Goal: Information Seeking & Learning: Learn about a topic

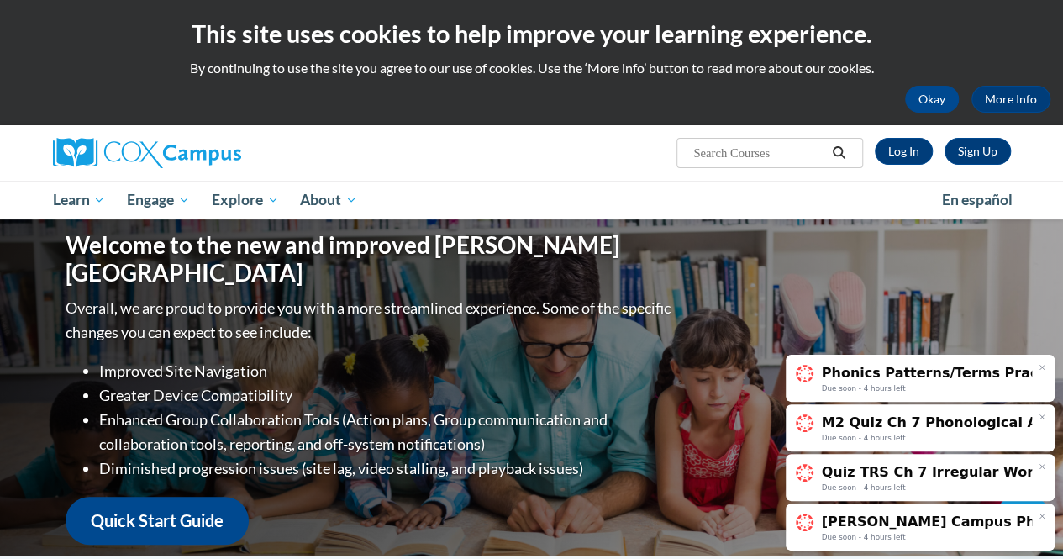
click at [1047, 370] on div at bounding box center [1042, 367] width 13 height 13
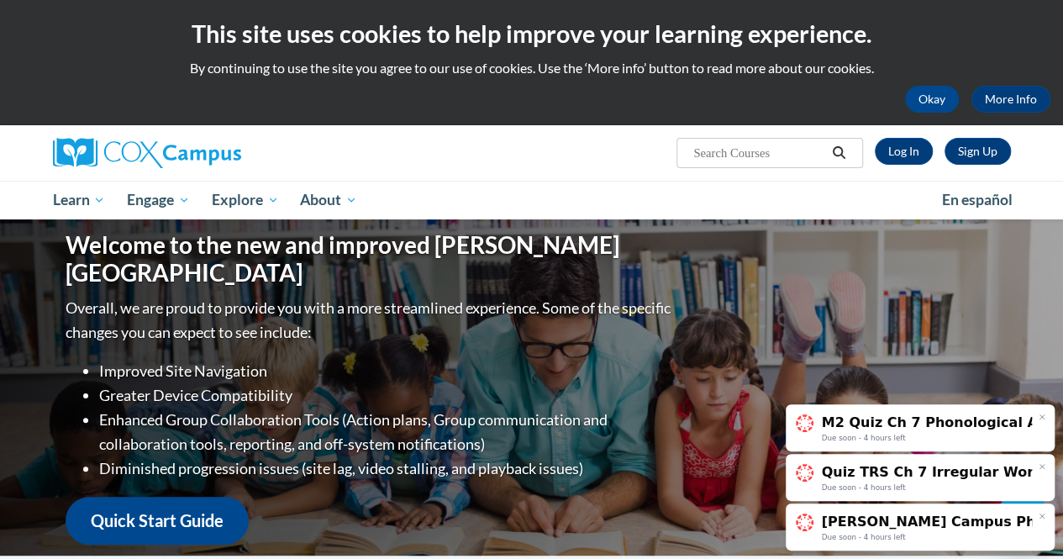
click at [1045, 420] on icon at bounding box center [1042, 417] width 8 height 8
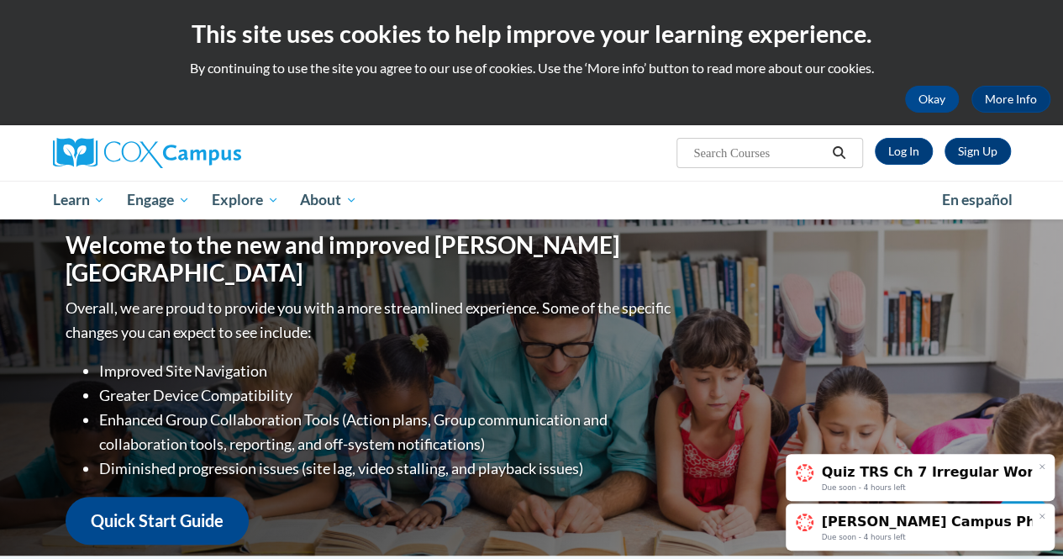
click at [1040, 468] on icon at bounding box center [1042, 466] width 4 height 4
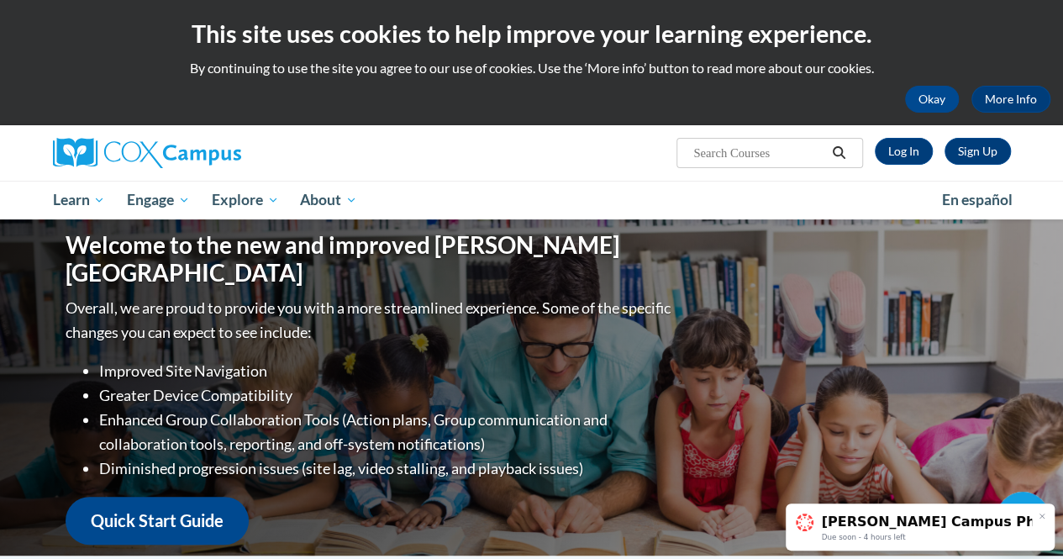
click at [1042, 507] on link "Cox Campus Phonics Course Due soon - 4 hours left" at bounding box center [920, 527] width 269 height 48
click at [898, 151] on link "Log In" at bounding box center [904, 151] width 58 height 27
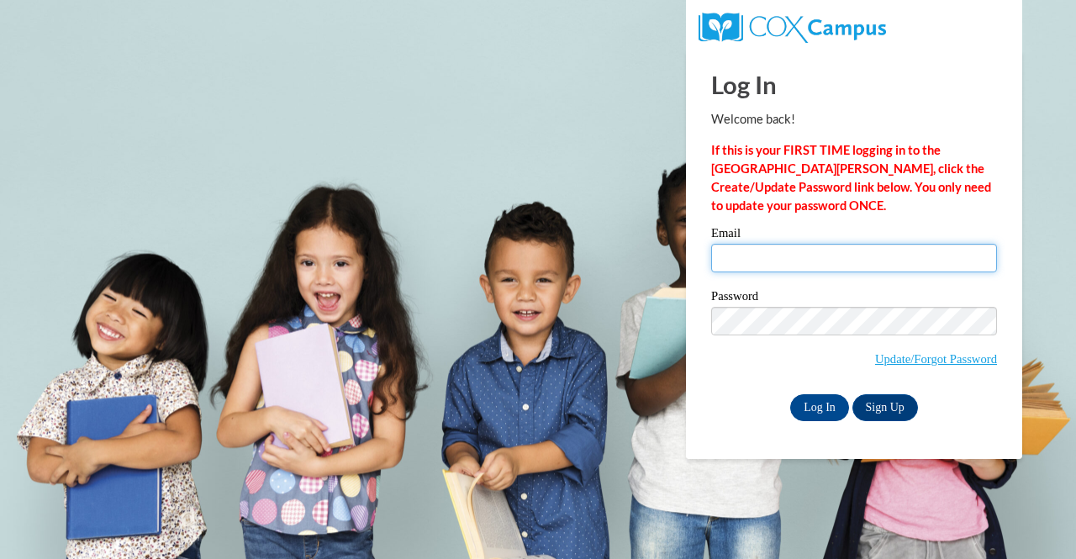
click at [754, 255] on input "Email" at bounding box center [854, 258] width 286 height 29
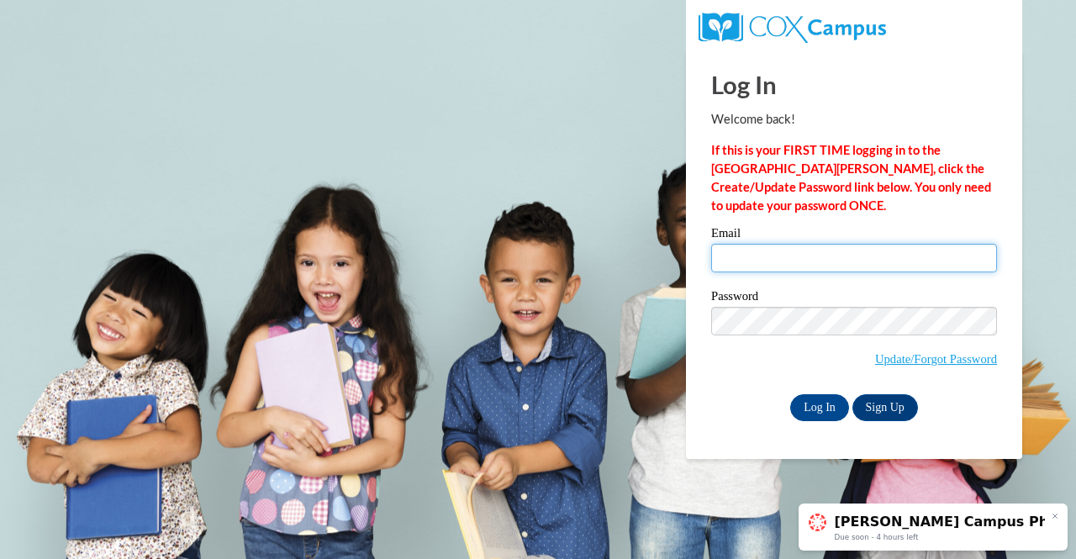
type input "samanthabergeron27@gmail.com"
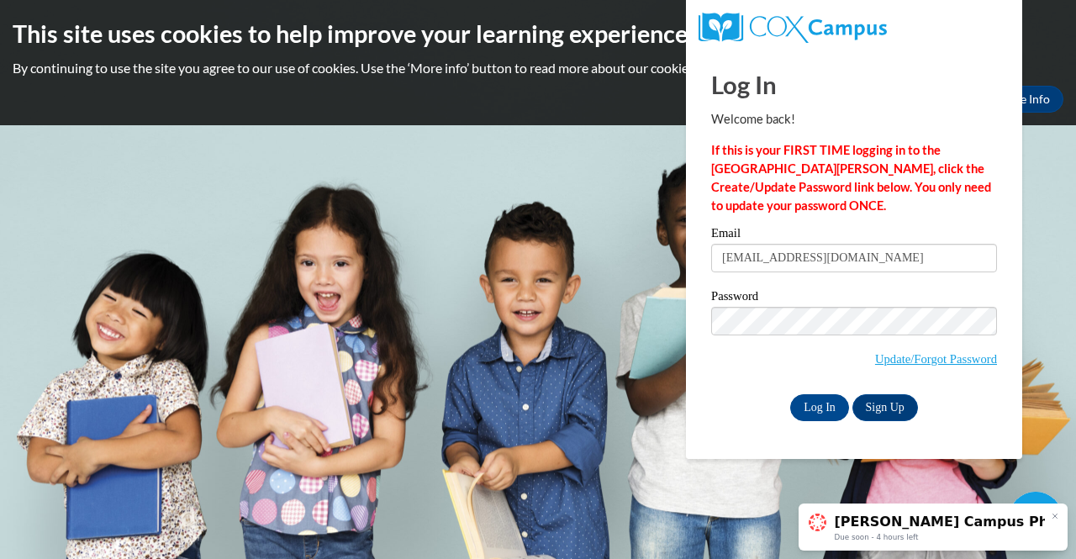
click at [756, 367] on span "Update/Forgot Password" at bounding box center [854, 342] width 286 height 70
click at [805, 410] on input "Log In" at bounding box center [819, 407] width 59 height 27
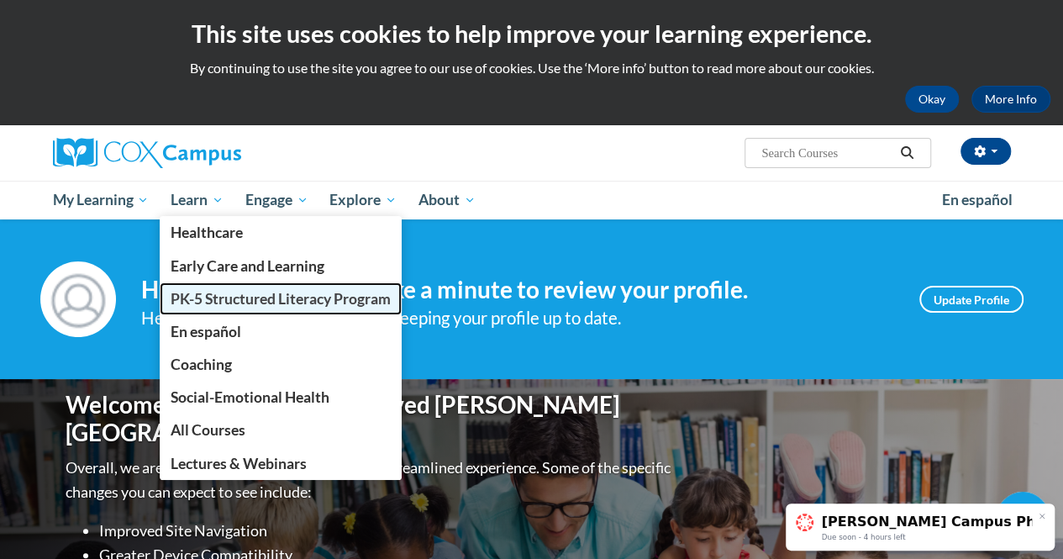
click at [248, 294] on span "PK-5 Structured Literacy Program" at bounding box center [281, 299] width 220 height 18
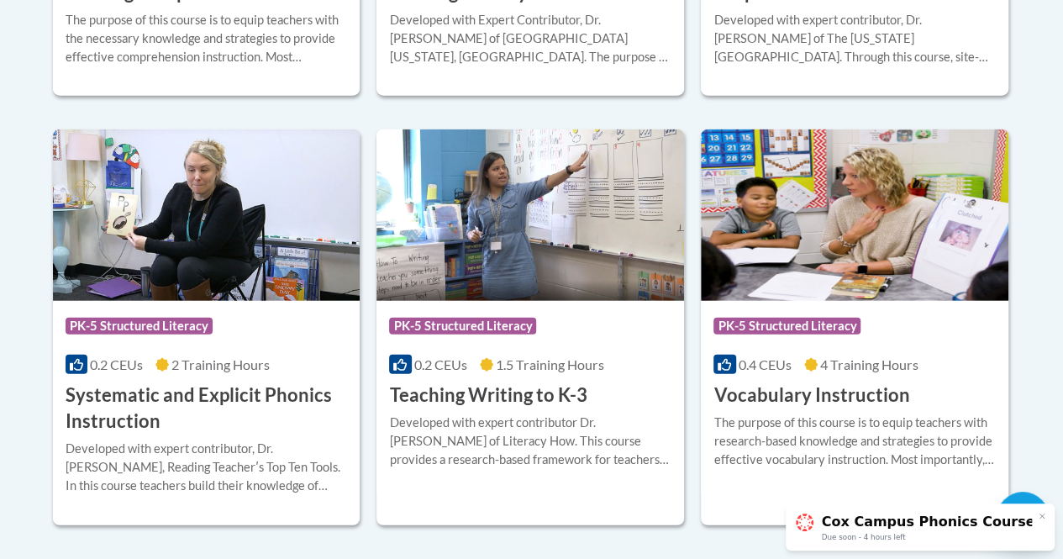
scroll to position [1946, 0]
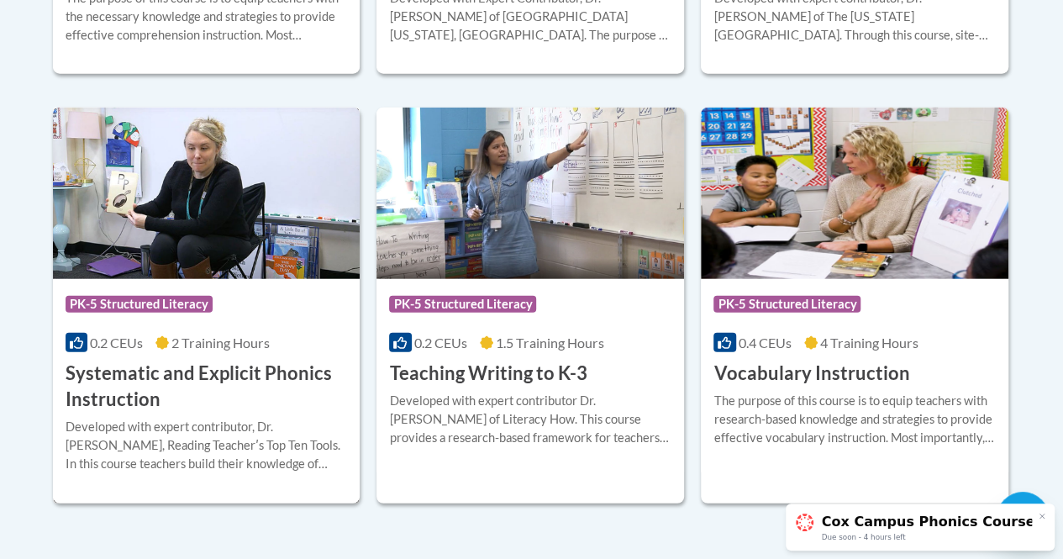
click at [165, 363] on h3 "Systematic and Explicit Phonics Instruction" at bounding box center [207, 387] width 282 height 52
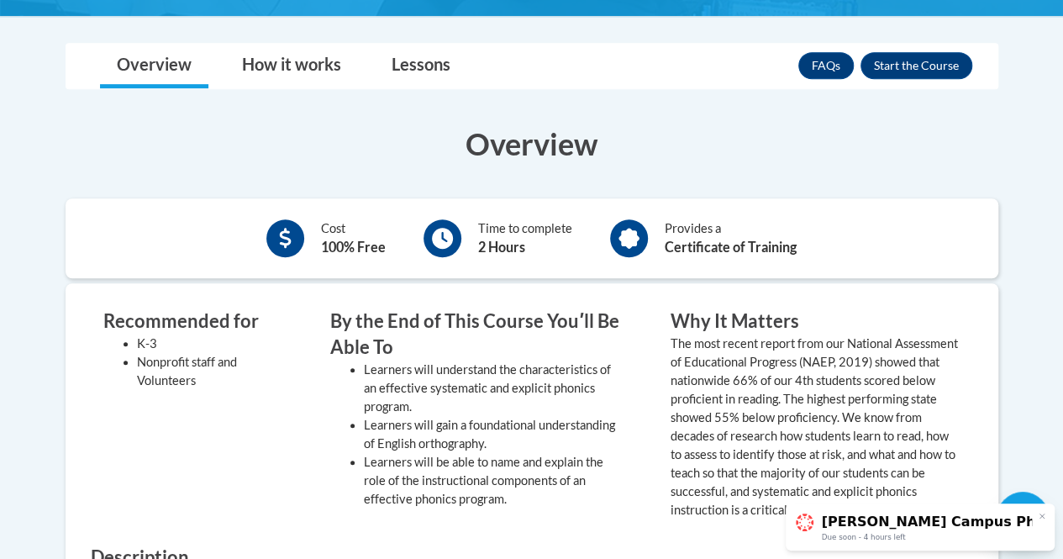
scroll to position [483, 0]
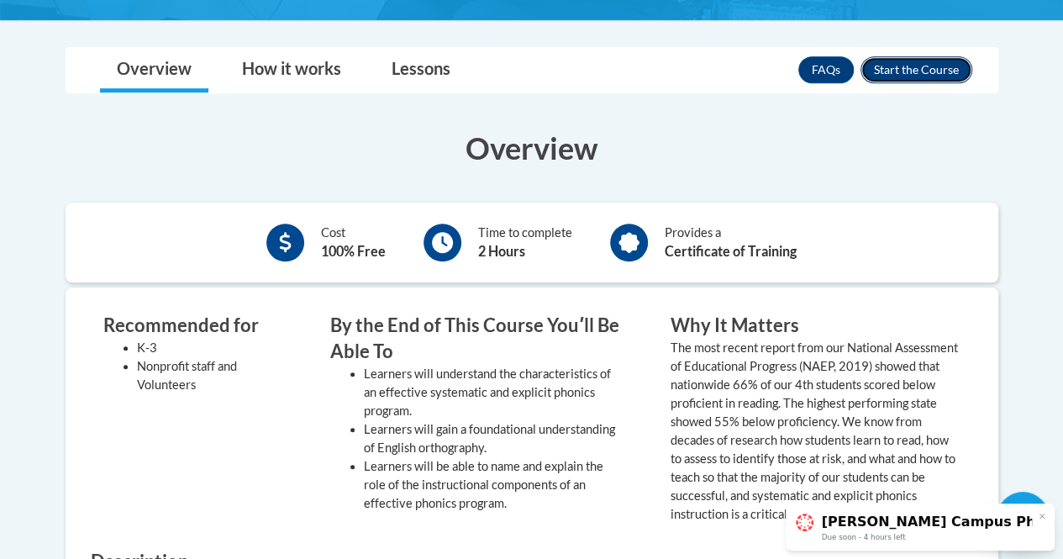
click at [904, 68] on button "Enroll" at bounding box center [917, 69] width 112 height 27
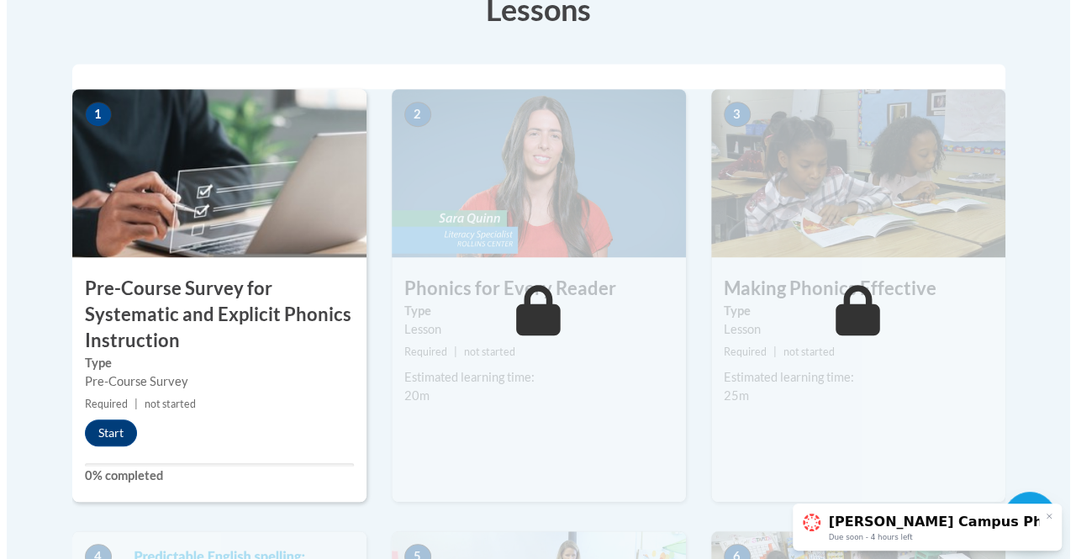
scroll to position [550, 0]
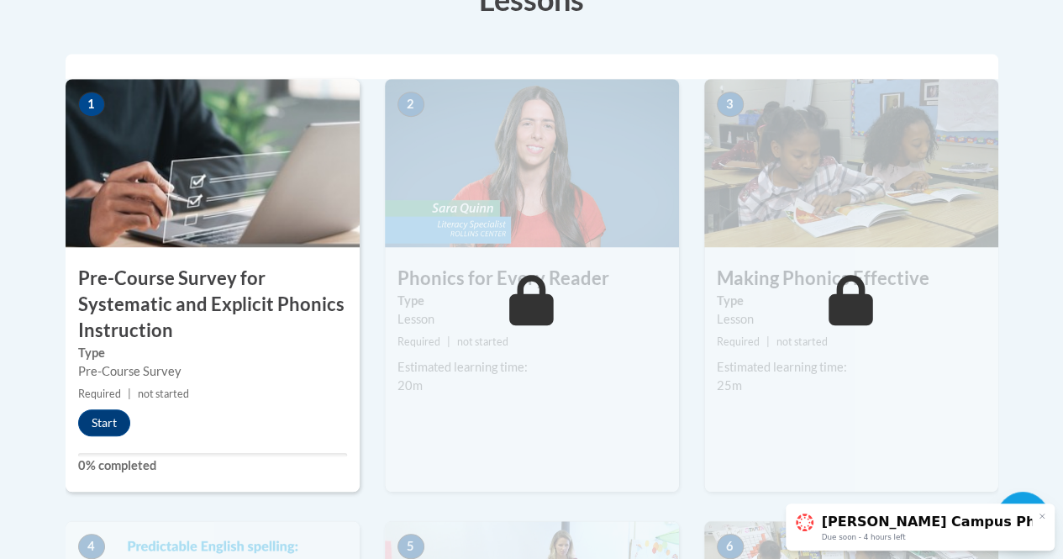
click at [260, 123] on img at bounding box center [213, 163] width 294 height 168
click at [88, 426] on button "Start" at bounding box center [104, 422] width 52 height 27
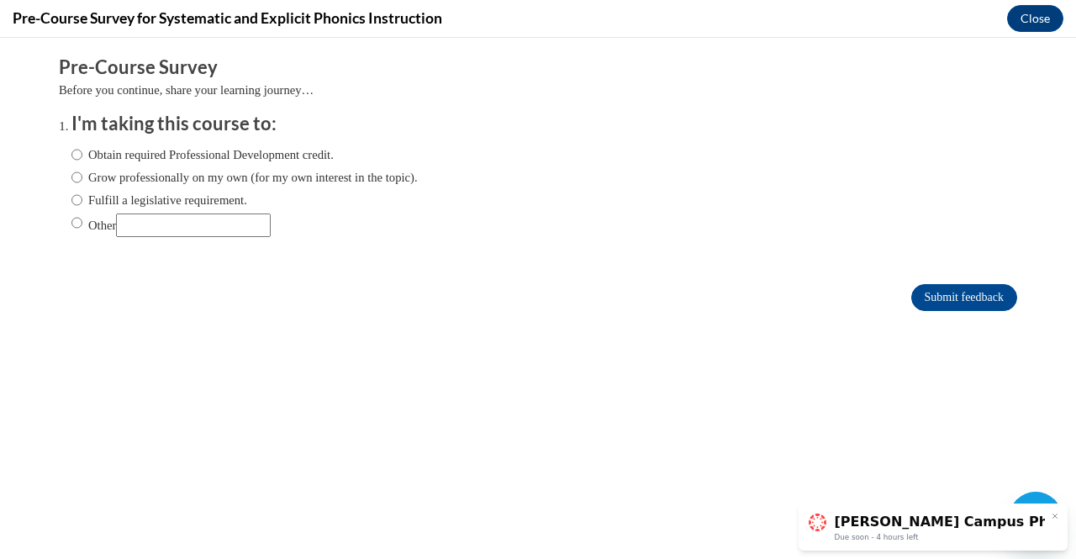
scroll to position [0, 0]
click at [128, 150] on label "Obtain required Professional Development credit." at bounding box center [202, 154] width 262 height 18
click at [82, 150] on input "Obtain required Professional Development credit." at bounding box center [76, 154] width 11 height 18
radio input "true"
click at [220, 192] on label "Fulfill a legislative requirement." at bounding box center [159, 200] width 176 height 18
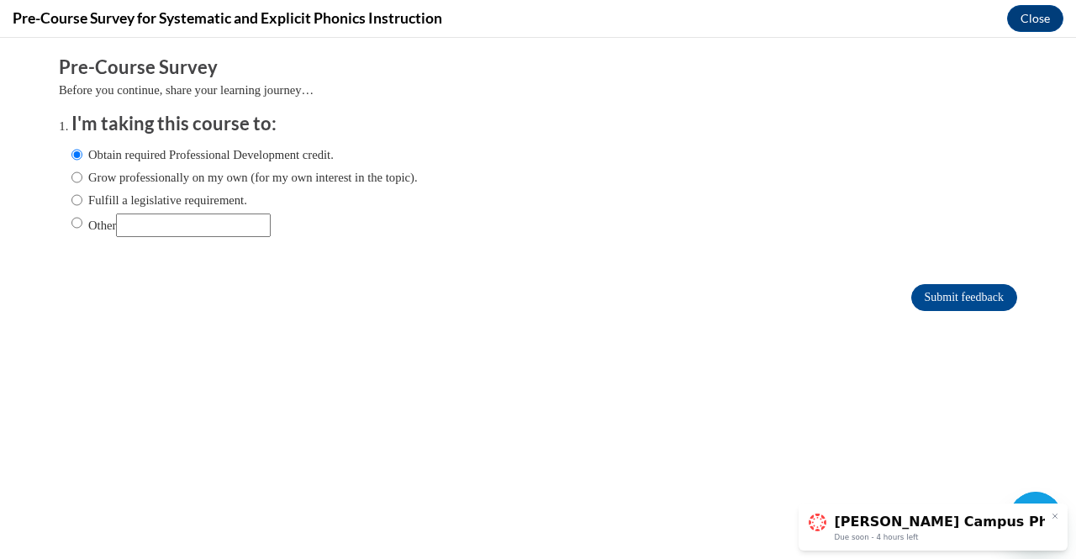
click at [82, 192] on input "Fulfill a legislative requirement." at bounding box center [76, 200] width 11 height 18
radio input "true"
click at [930, 294] on input "Submit feedback" at bounding box center [964, 297] width 106 height 27
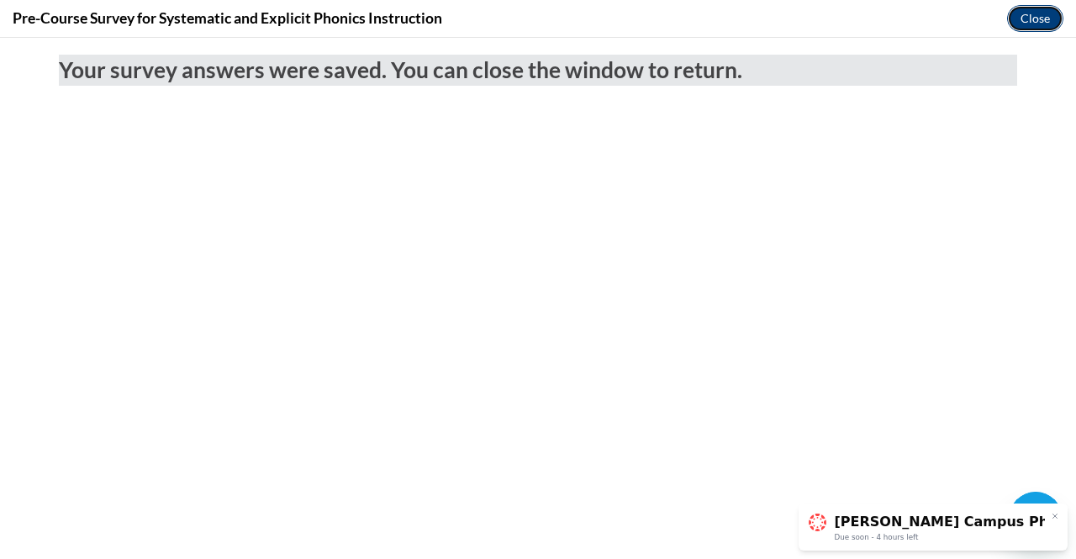
click at [1027, 20] on button "Close" at bounding box center [1035, 18] width 56 height 27
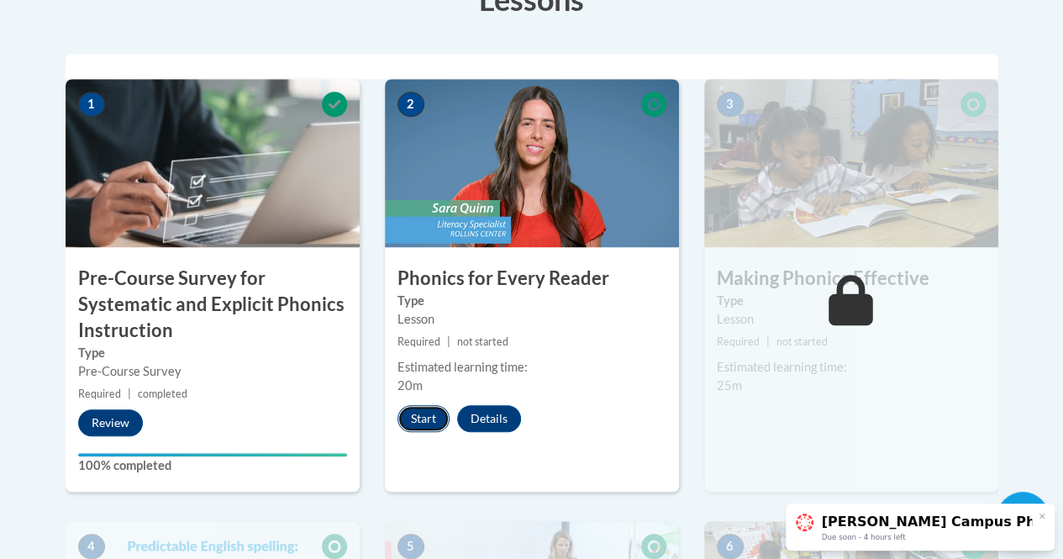
click at [410, 411] on button "Start" at bounding box center [424, 418] width 52 height 27
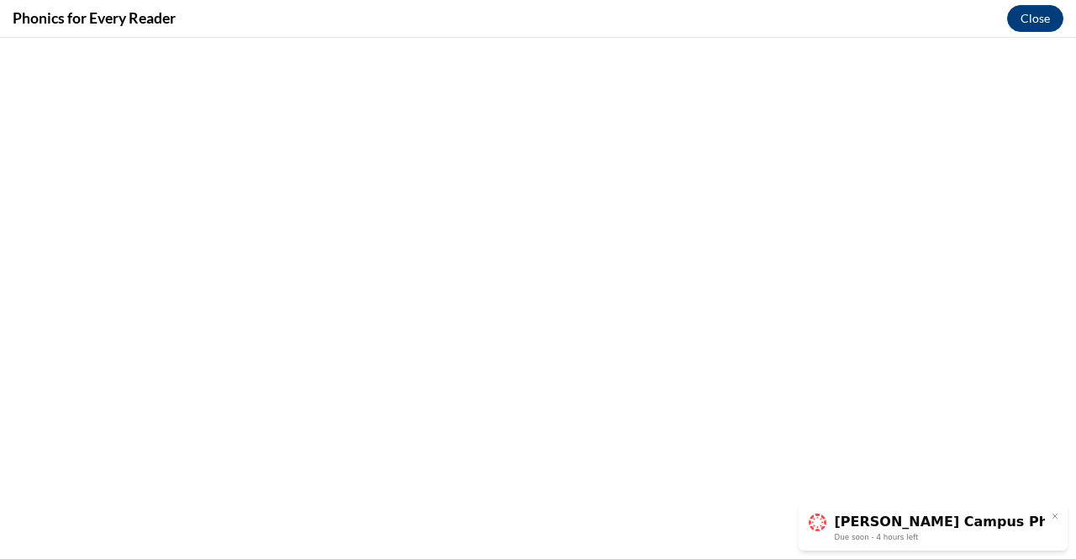
click at [1057, 514] on icon at bounding box center [1055, 516] width 8 height 8
